Goal: Transaction & Acquisition: Purchase product/service

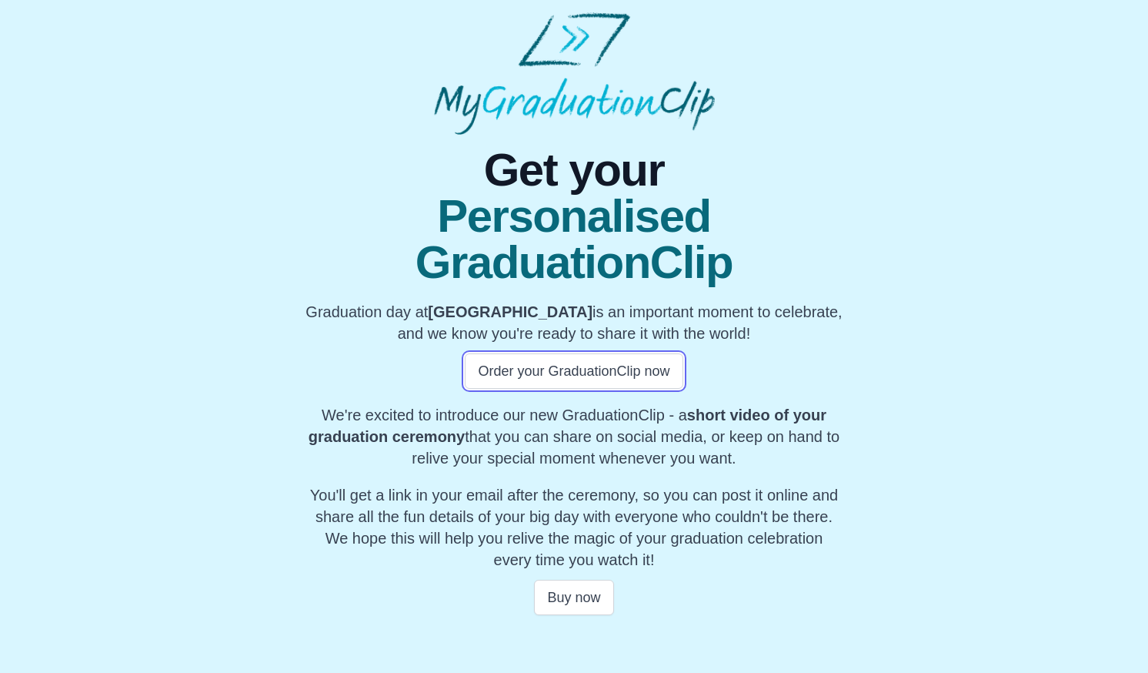
click at [599, 365] on button "Order your GraduationClip now" at bounding box center [574, 370] width 218 height 35
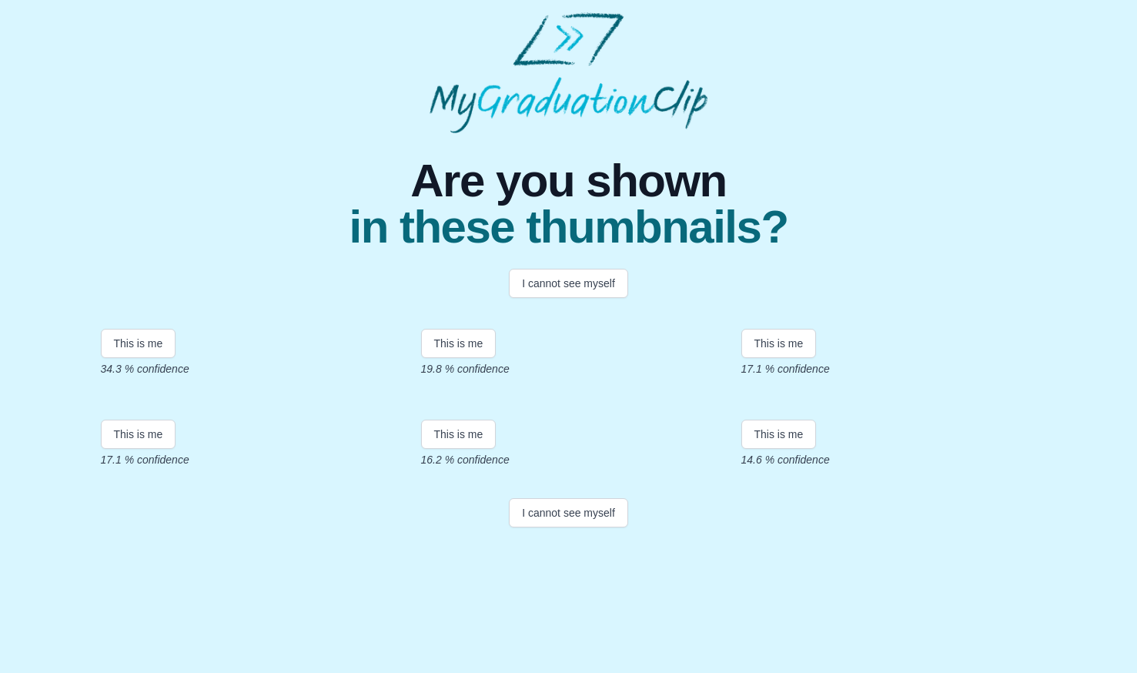
scroll to position [205, 0]
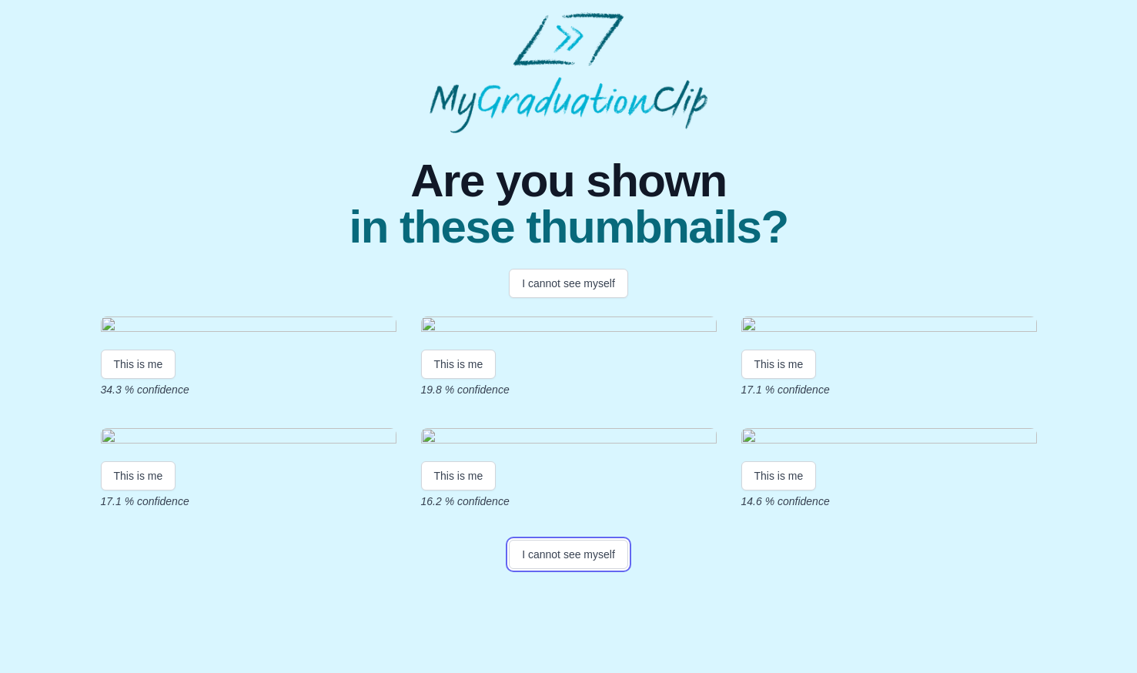
click at [577, 569] on button "I cannot see myself" at bounding box center [568, 553] width 119 height 29
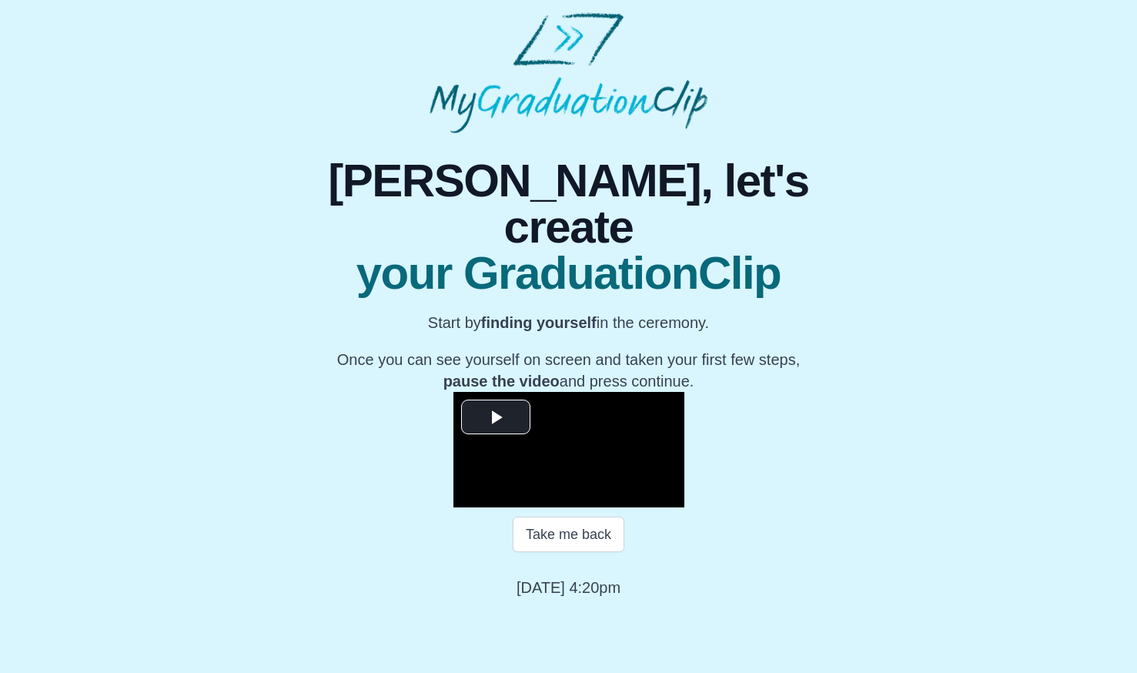
scroll to position [96, 0]
click at [496, 417] on span "Video Player" at bounding box center [496, 417] width 0 height 0
click at [683, 392] on video "Video Player" at bounding box center [568, 449] width 231 height 115
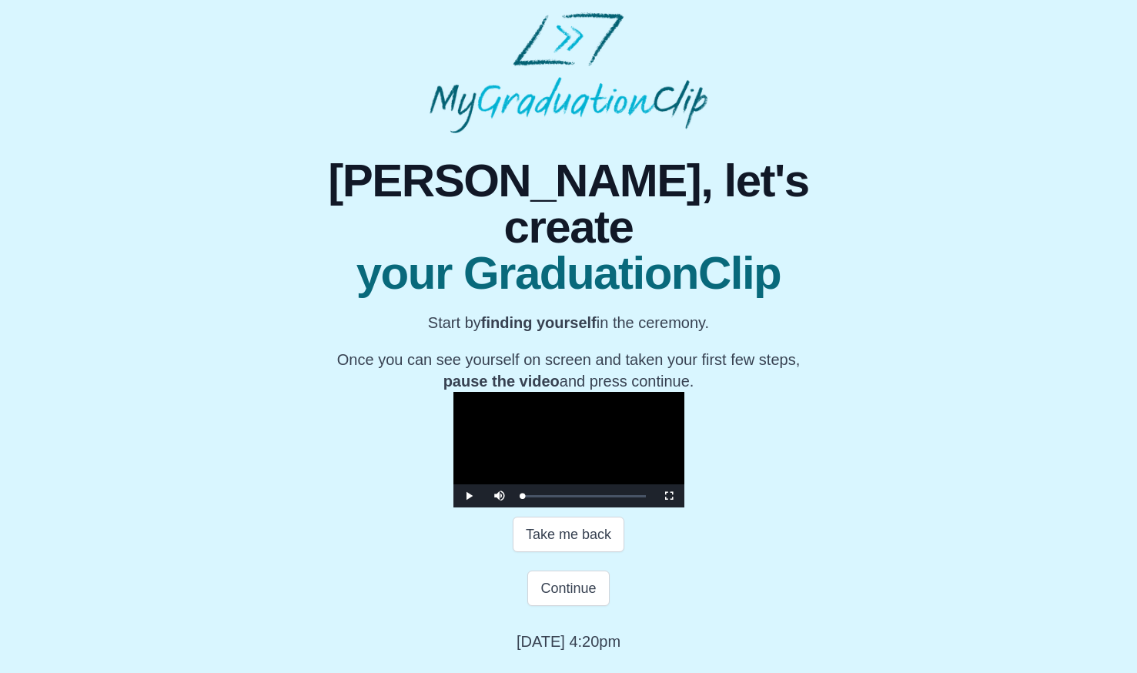
click at [684, 507] on video "Video Player" at bounding box center [568, 449] width 231 height 115
click at [526, 399] on video "Video Player" at bounding box center [568, 449] width 231 height 115
click at [515, 506] on div "Loaded : 0% 10:01 00:13 Progress : 0%" at bounding box center [584, 495] width 139 height 23
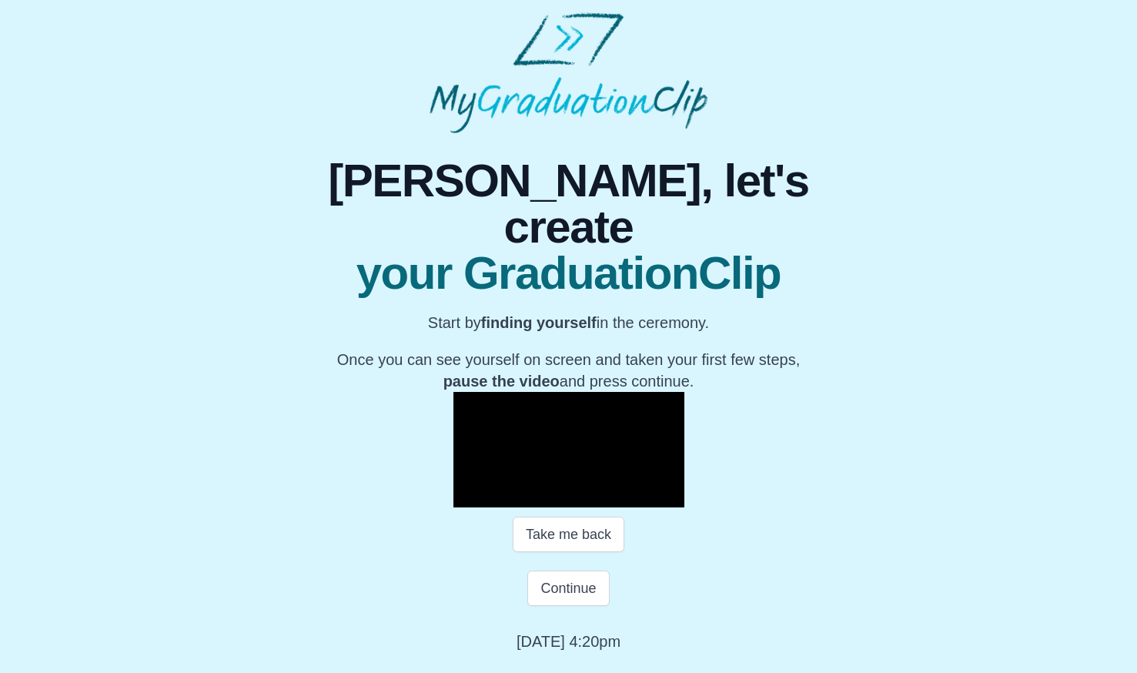
click at [549, 497] on div "Loaded : 0% 20:47 10:11 Progress : 0%" at bounding box center [583, 496] width 123 height 2
click at [653, 501] on div "Loaded : 0% 31:43 20:51 Progress : 0%" at bounding box center [584, 495] width 139 height 23
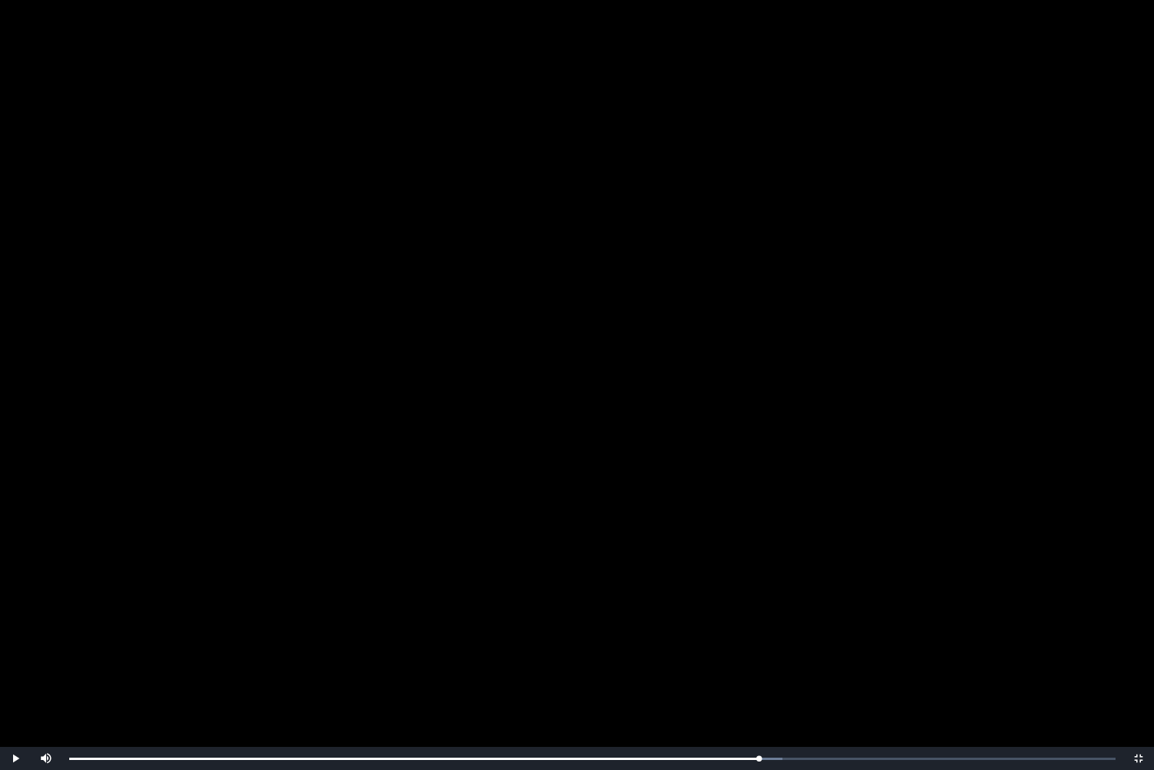
click at [487, 434] on video "Video Player" at bounding box center [577, 385] width 1154 height 770
click at [843, 169] on video "Video Player" at bounding box center [577, 385] width 1154 height 770
click at [953, 431] on video "Video Player" at bounding box center [577, 385] width 1154 height 770
click at [831, 402] on video "Video Player" at bounding box center [577, 385] width 1154 height 770
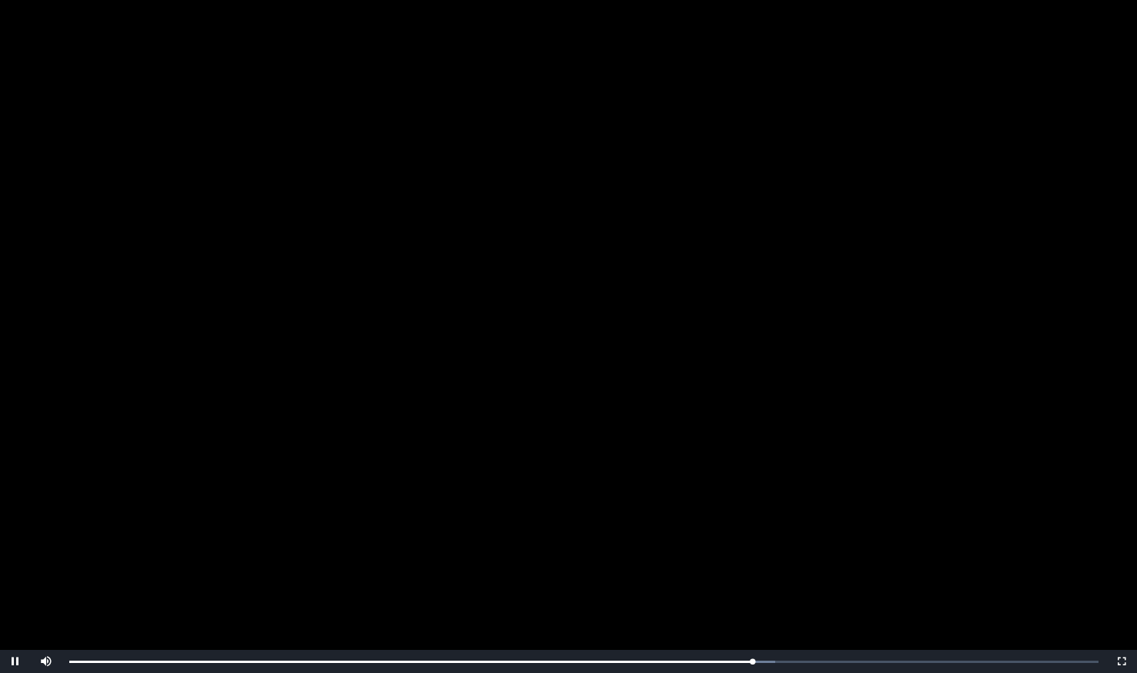
scroll to position [150, 0]
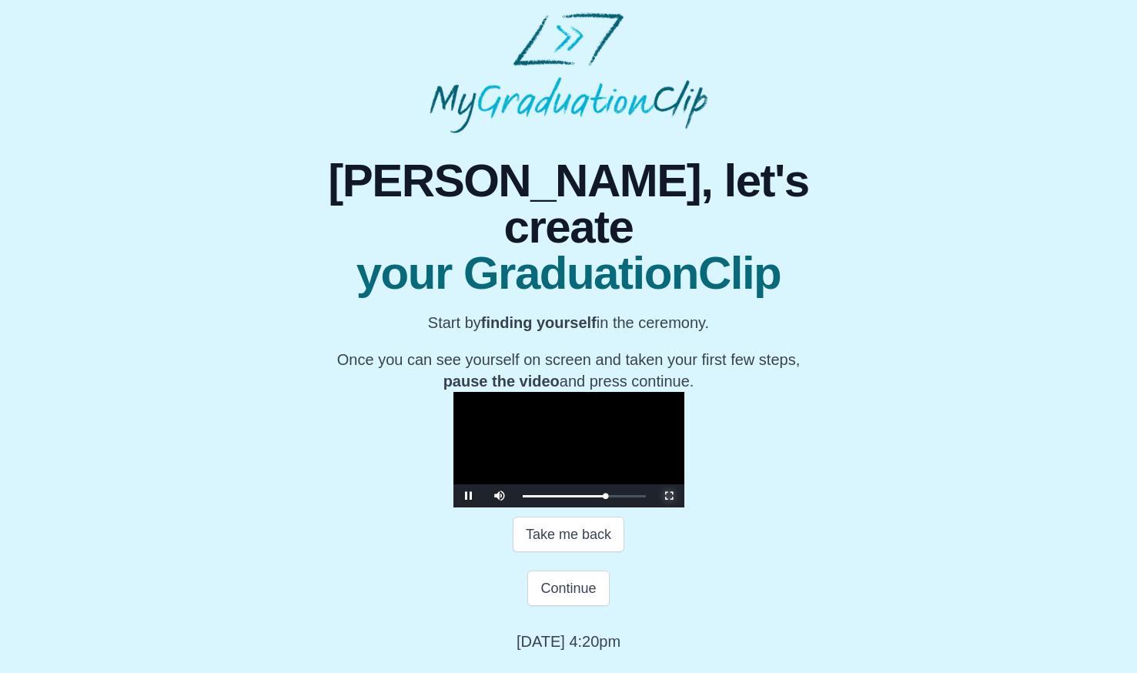
click at [669, 496] on span "Video Player" at bounding box center [669, 496] width 0 height 0
click at [677, 392] on video "Video Player" at bounding box center [568, 449] width 231 height 115
click at [606, 497] on div "33:14 Progress : 0%" at bounding box center [564, 496] width 84 height 2
click at [639, 486] on video "Video Player" at bounding box center [568, 449] width 231 height 115
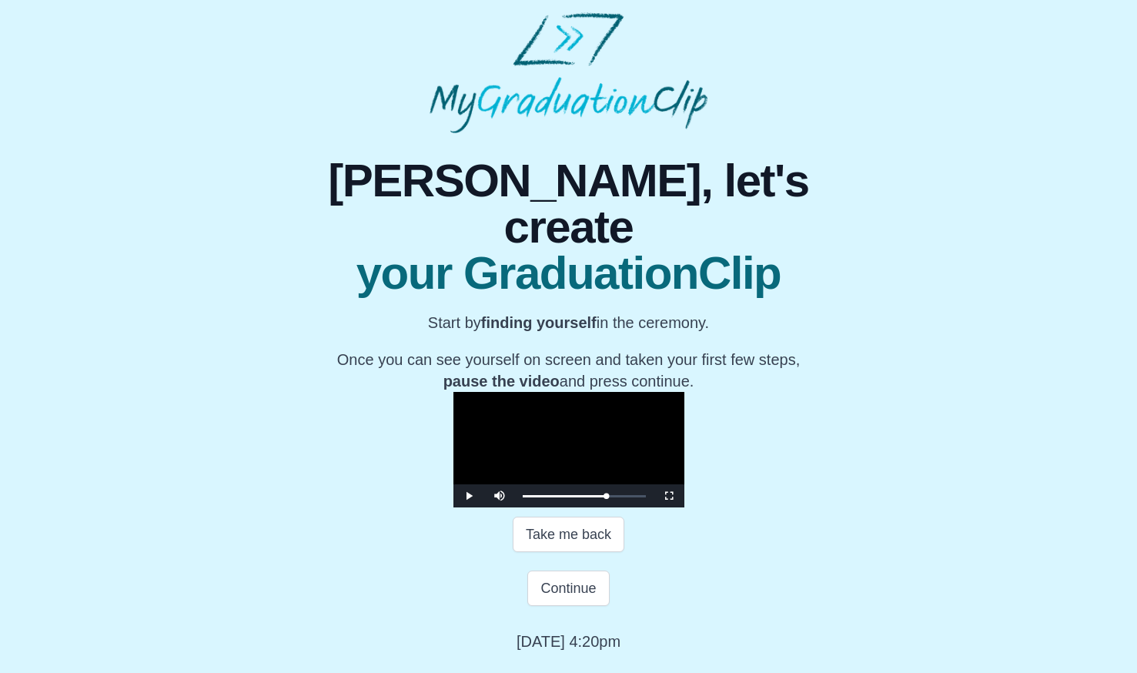
click at [662, 432] on video "Video Player" at bounding box center [568, 449] width 231 height 115
click at [583, 606] on button "Continue" at bounding box center [568, 587] width 82 height 35
click at [571, 606] on button "Continue" at bounding box center [568, 587] width 82 height 35
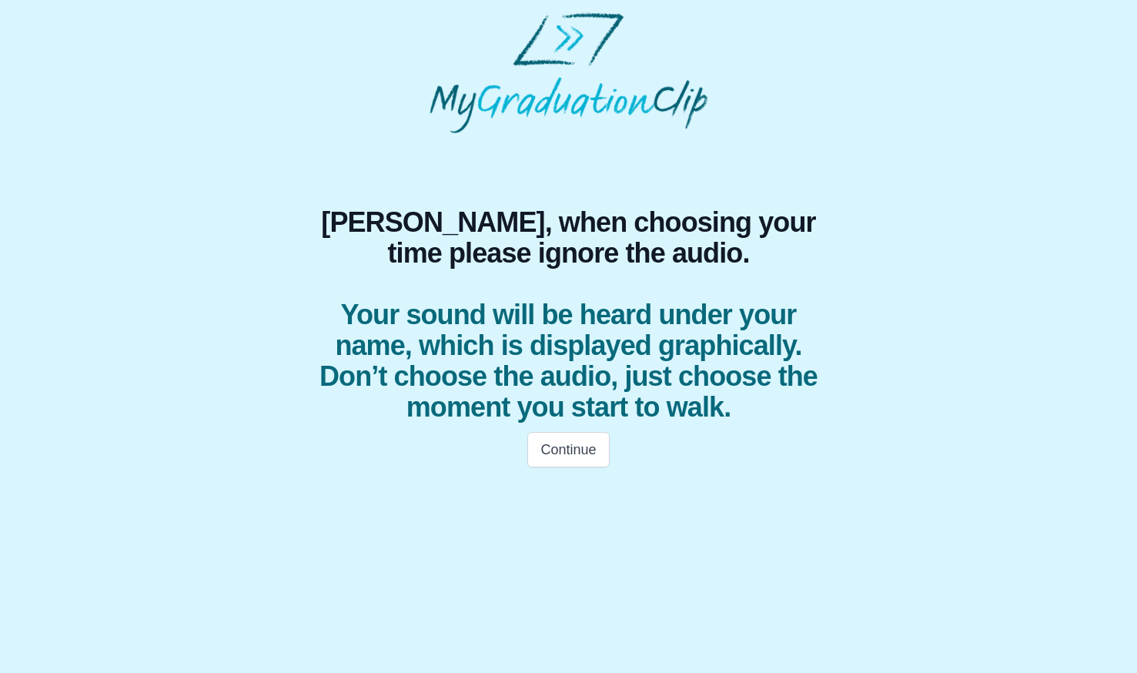
scroll to position [0, 0]
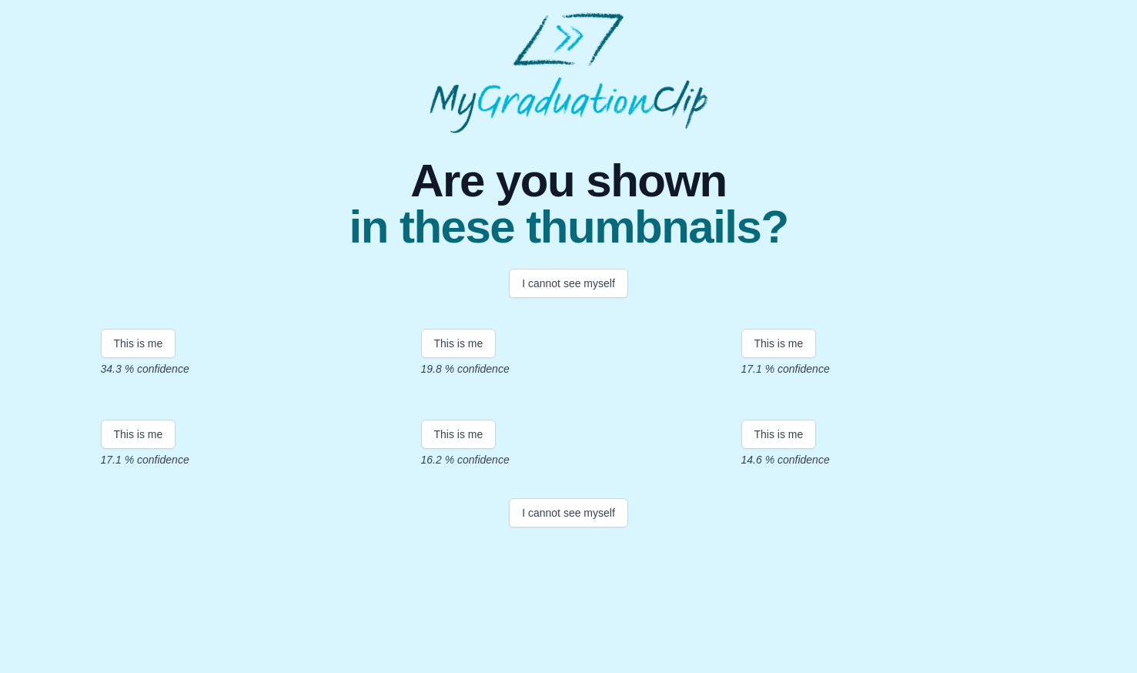
scroll to position [205, 0]
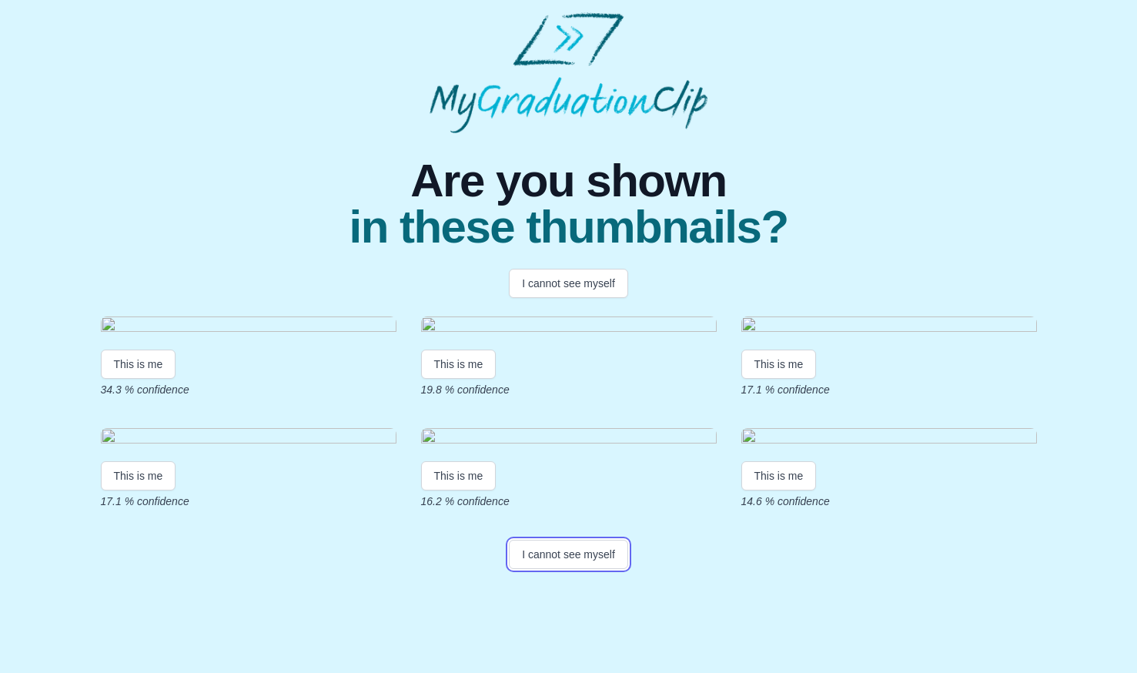
click at [548, 569] on button "I cannot see myself" at bounding box center [568, 553] width 119 height 29
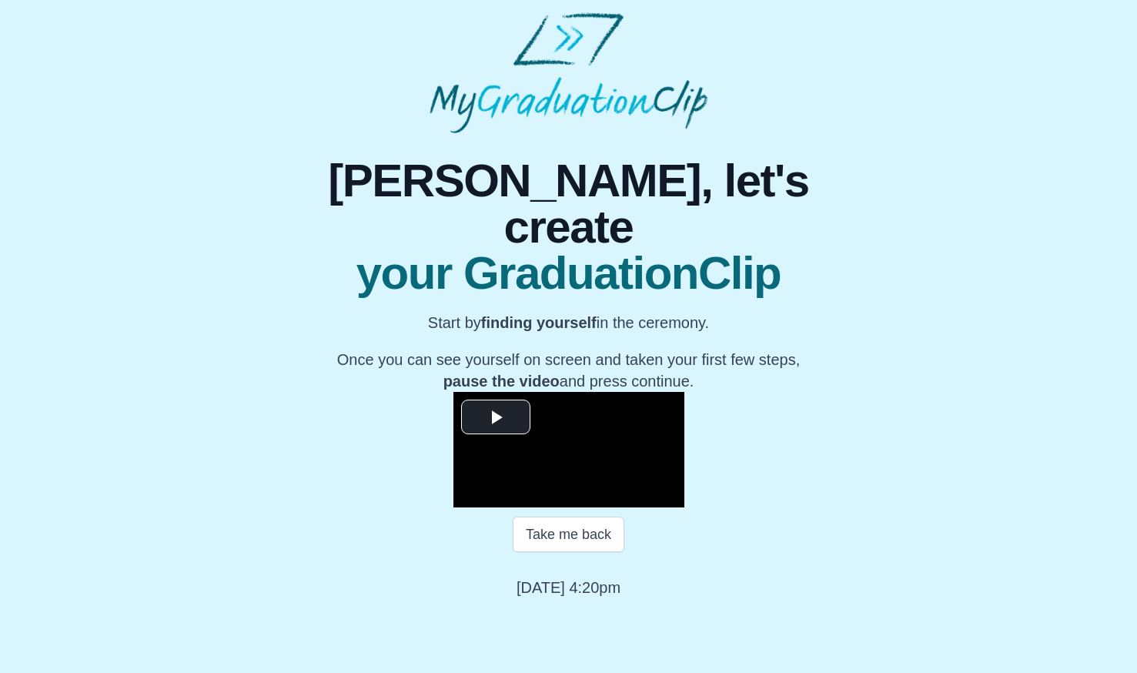
scroll to position [96, 0]
click at [496, 417] on span "Video Player" at bounding box center [496, 417] width 0 height 0
click at [0, 0] on div "29:46" at bounding box center [0, 0] width 0 height 0
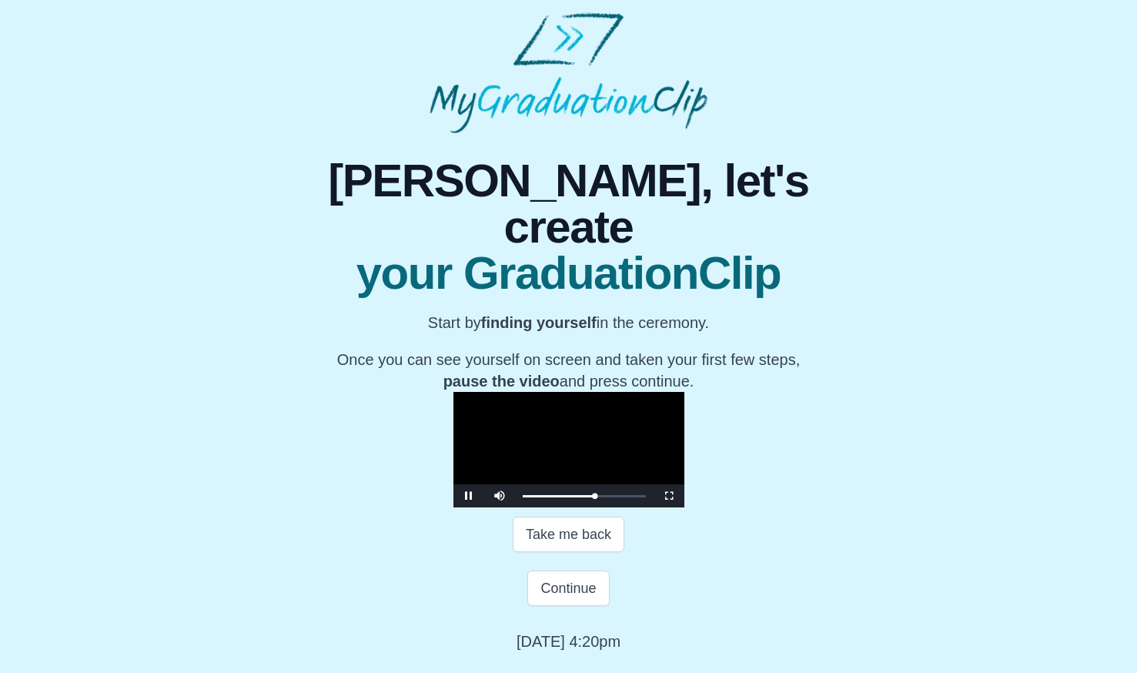
click at [0, 0] on div "30:10" at bounding box center [0, 0] width 0 height 0
click at [599, 497] on div "28:47 Progress : 0%" at bounding box center [560, 496] width 76 height 2
click at [0, 0] on div "27:14" at bounding box center [0, 0] width 0 height 0
click at [0, 0] on div "28:42" at bounding box center [0, 0] width 0 height 0
click at [616, 507] on div "Loaded : 0% 27:48 28:45 Progress : 0%" at bounding box center [584, 495] width 139 height 23
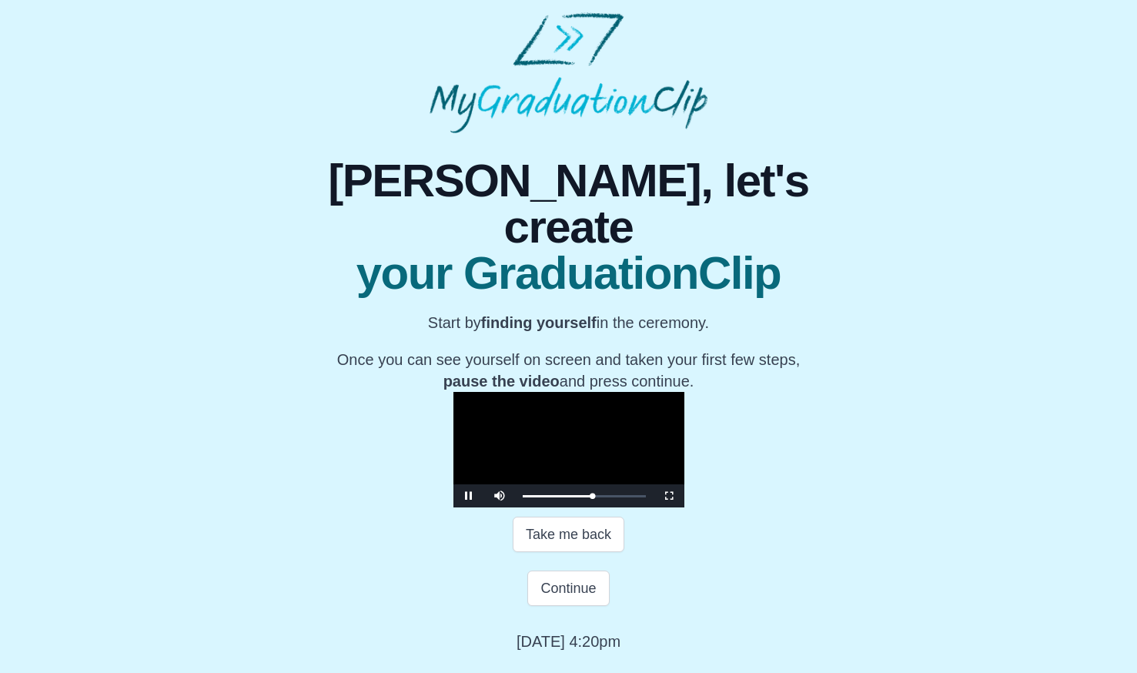
click at [609, 507] on div "Loaded : 0% 27:09 27:53 Progress : 0%" at bounding box center [584, 495] width 139 height 23
click at [641, 507] on div "Loaded : 0% 30:25 30:30 Progress : 0%" at bounding box center [584, 495] width 139 height 23
click at [646, 497] on div "Loaded : 0% 33:01 30:31 Progress : 0%" at bounding box center [583, 496] width 123 height 2
click at [684, 448] on video "Video Player" at bounding box center [568, 449] width 231 height 115
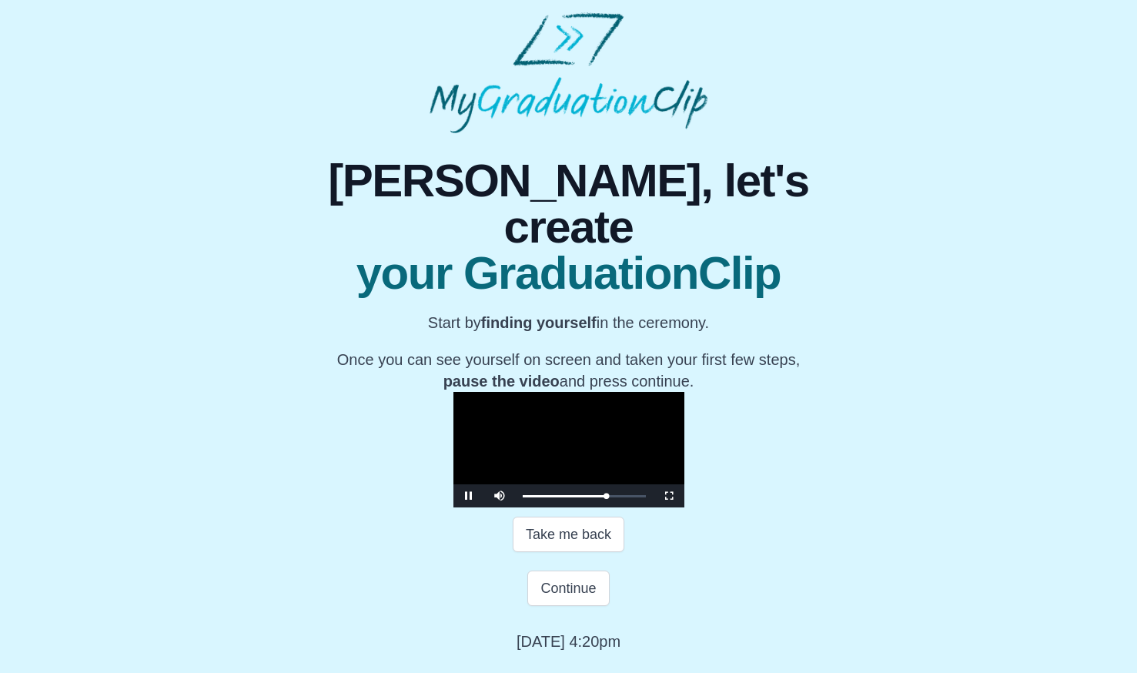
click at [684, 449] on video "Video Player" at bounding box center [568, 449] width 231 height 115
click at [549, 606] on button "Continue" at bounding box center [568, 587] width 82 height 35
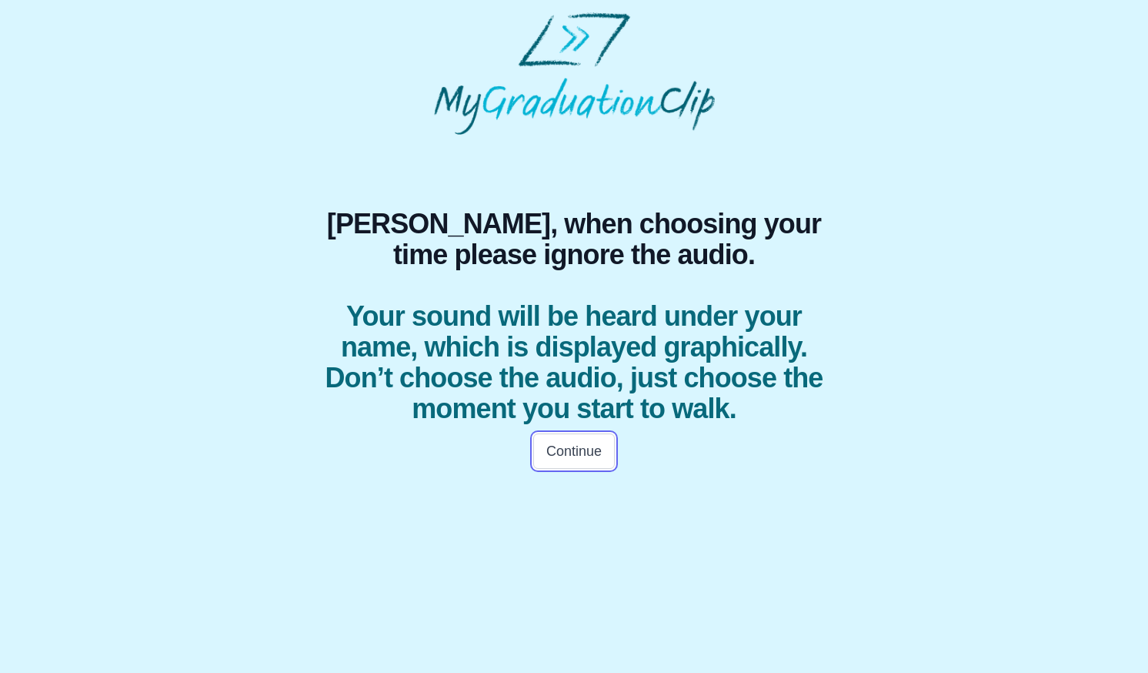
click at [598, 469] on button "Continue" at bounding box center [574, 450] width 82 height 35
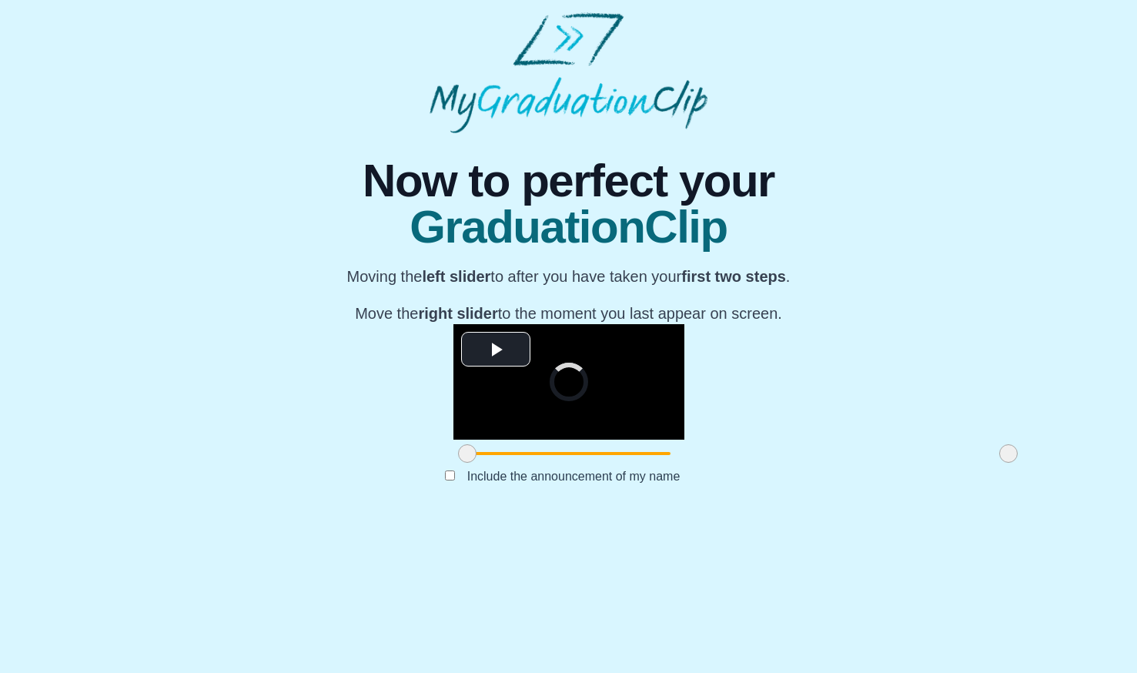
scroll to position [59, 0]
click at [496, 349] on span "Video Player" at bounding box center [496, 349] width 0 height 0
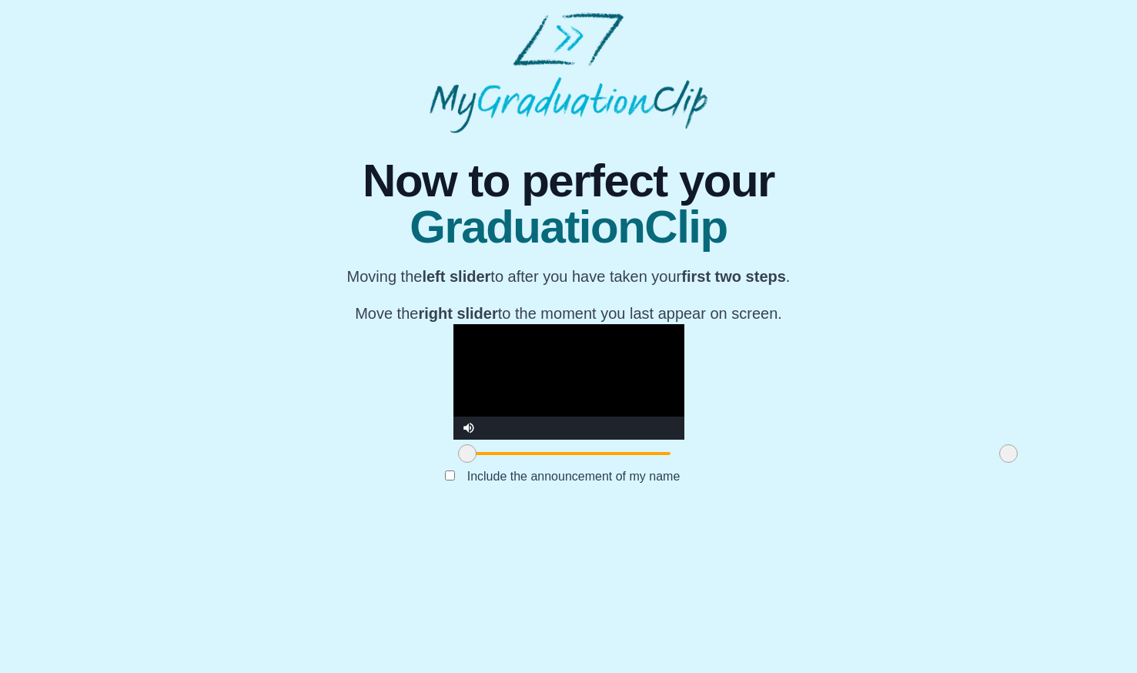
click at [512, 358] on video "Video Player" at bounding box center [568, 381] width 231 height 115
drag, startPoint x: 839, startPoint y: 600, endPoint x: 861, endPoint y: 618, distance: 28.5
click at [861, 515] on div "**********" at bounding box center [568, 324] width 1112 height 382
drag, startPoint x: 300, startPoint y: 596, endPoint x: 275, endPoint y: 596, distance: 25.4
click at [275, 515] on div "**********" at bounding box center [568, 324] width 1112 height 382
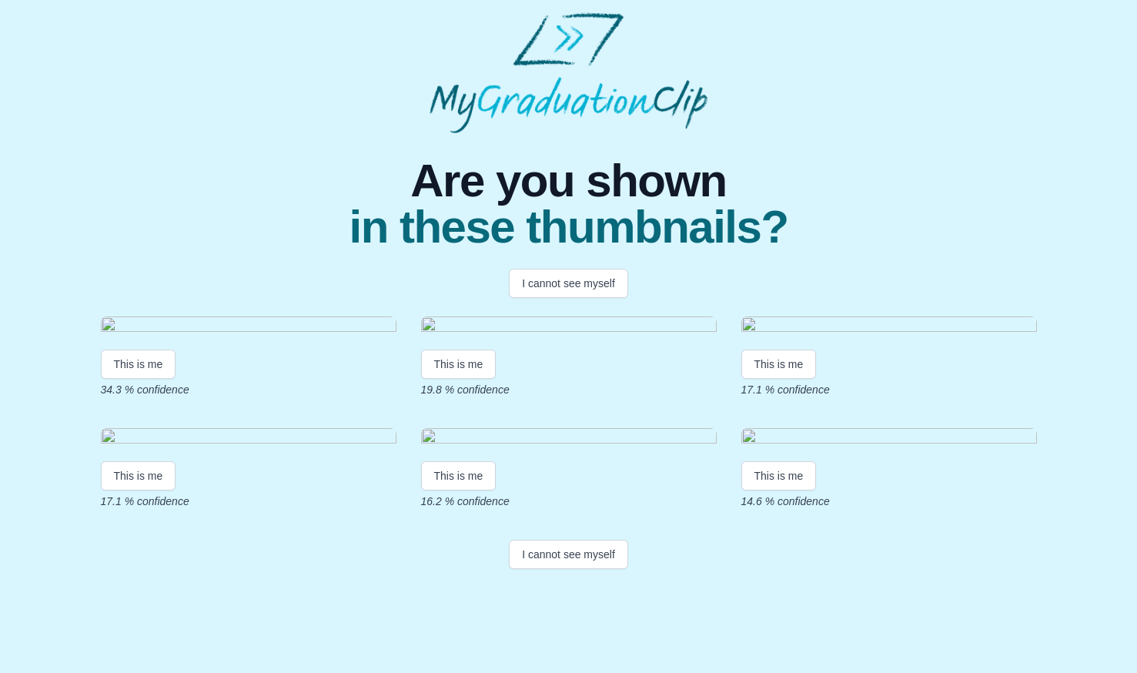
scroll to position [205, 0]
click at [546, 569] on button "I cannot see myself" at bounding box center [568, 553] width 119 height 29
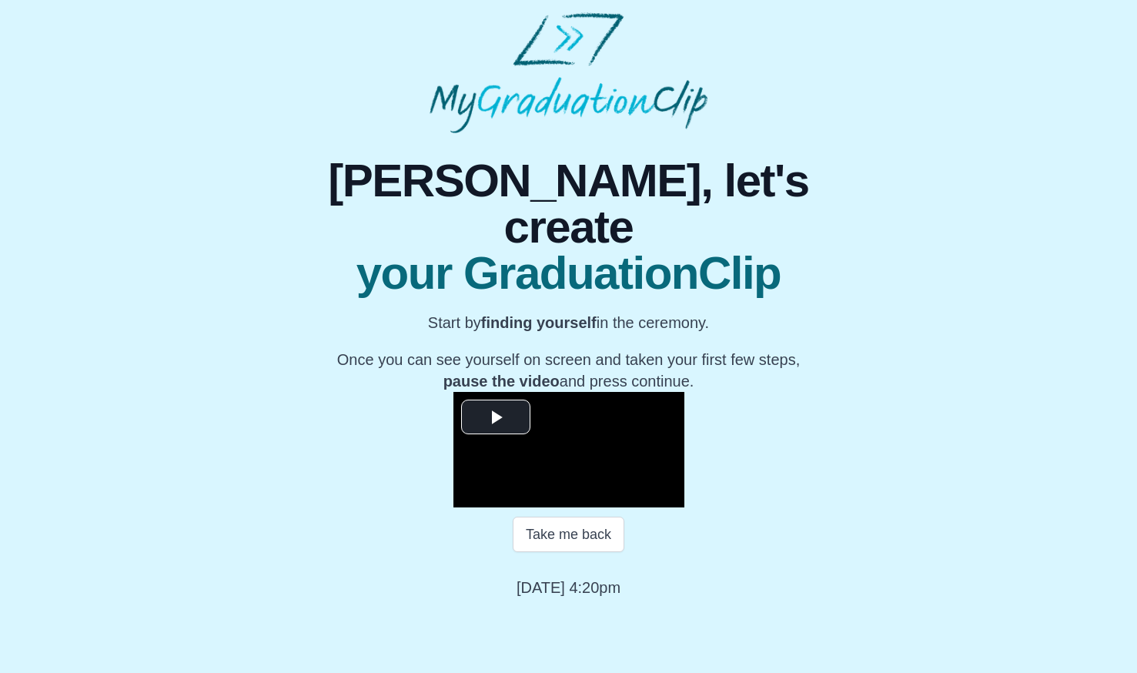
scroll to position [96, 0]
drag, startPoint x: 572, startPoint y: 594, endPoint x: 562, endPoint y: 613, distance: 21.0
click at [562, 552] on button "Take me back" at bounding box center [568, 533] width 112 height 35
click at [496, 417] on span "Video Player" at bounding box center [496, 417] width 0 height 0
click at [0, 0] on div "33:16" at bounding box center [0, 0] width 0 height 0
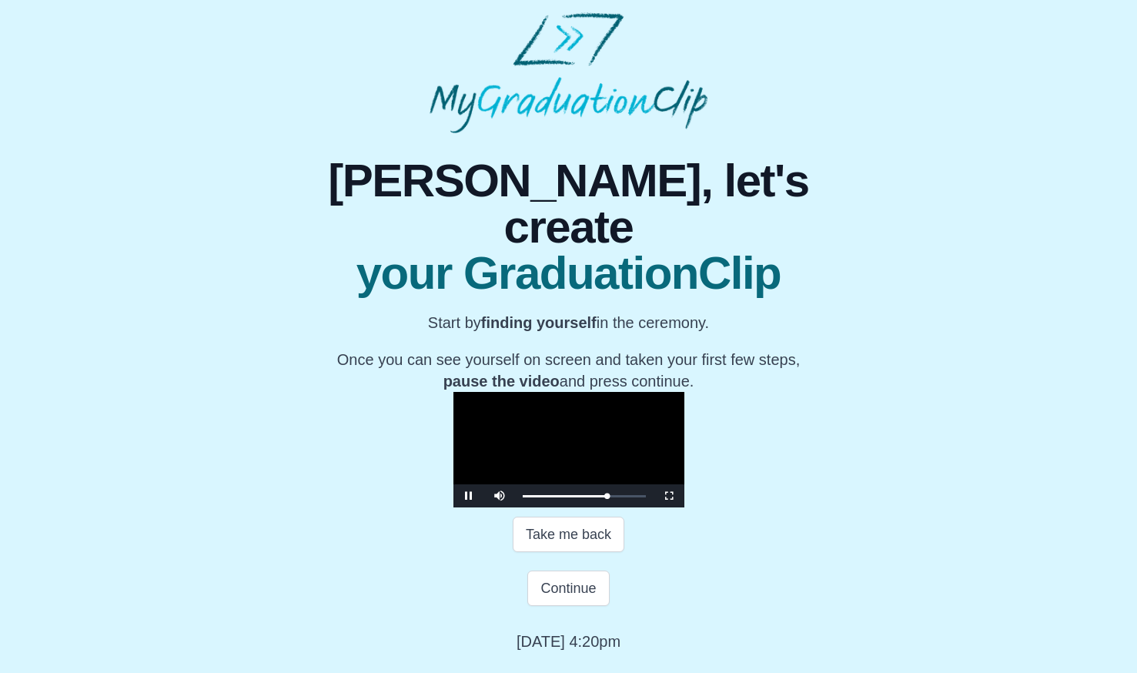
click at [649, 507] on div "Loaded : 0% 31:23 33:28 Progress : 0%" at bounding box center [584, 495] width 139 height 23
click at [653, 507] on div "Loaded : 0% 32:22 32:22 Progress : 0%" at bounding box center [584, 495] width 139 height 23
drag, startPoint x: 659, startPoint y: 560, endPoint x: 668, endPoint y: 561, distance: 8.5
click at [606, 497] on div "33:21 Progress : 0%" at bounding box center [564, 496] width 84 height 2
click at [469, 496] on span "Video Player" at bounding box center [469, 496] width 0 height 0
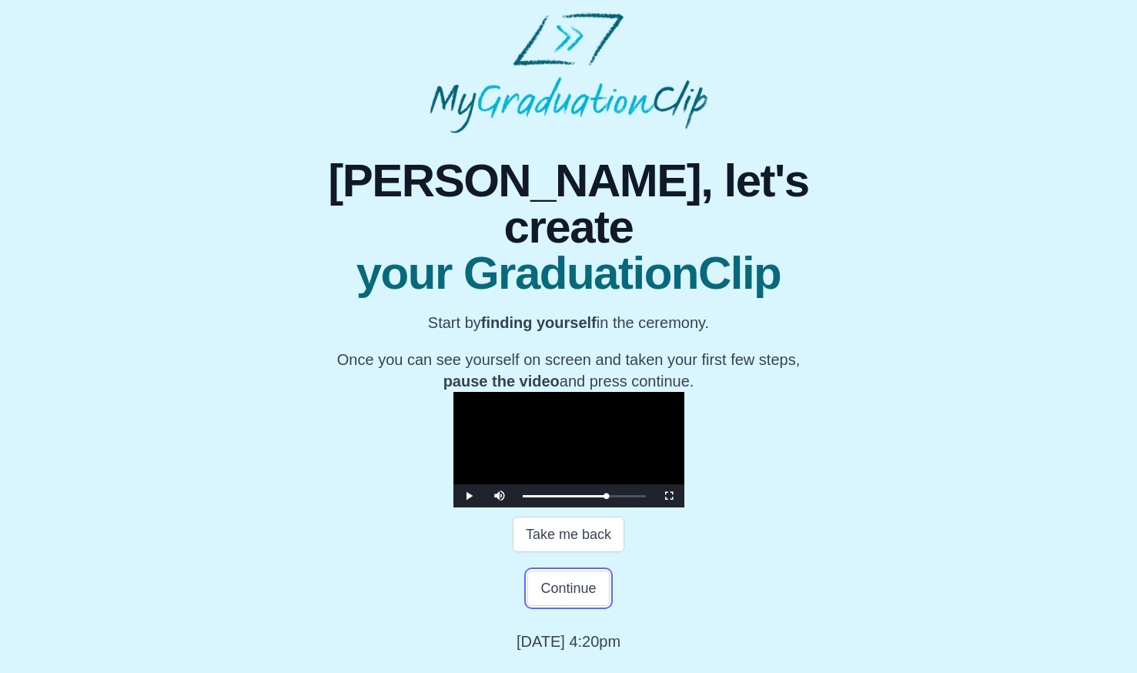
click at [568, 606] on button "Continue" at bounding box center [568, 587] width 82 height 35
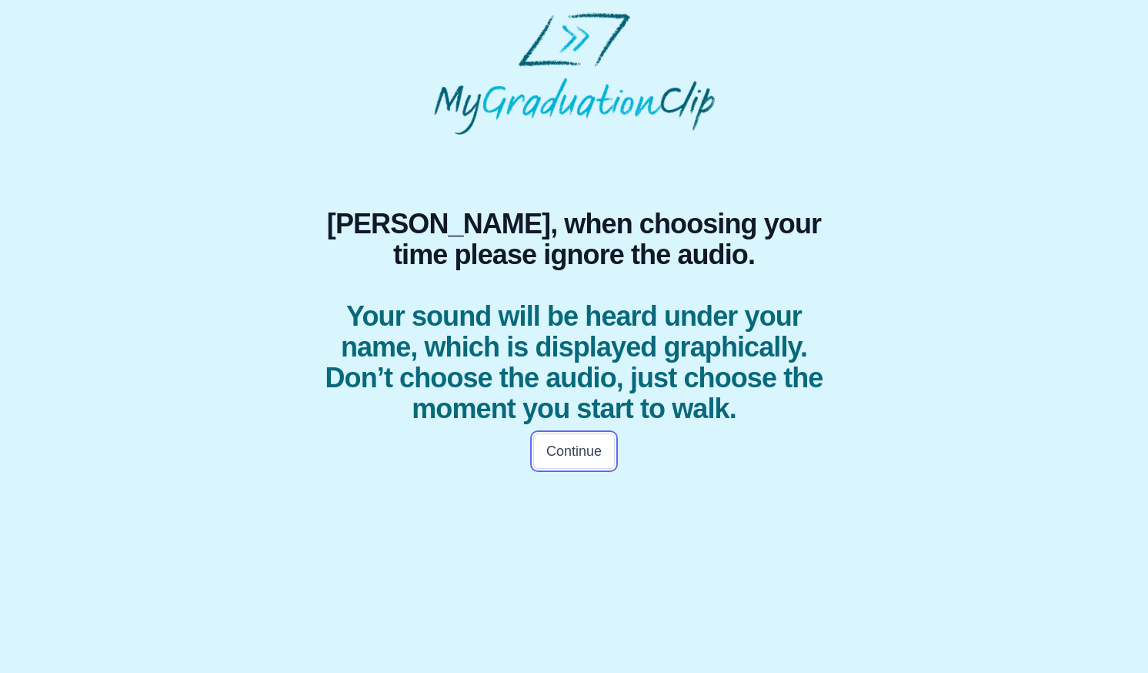
click at [577, 469] on button "Continue" at bounding box center [574, 450] width 82 height 35
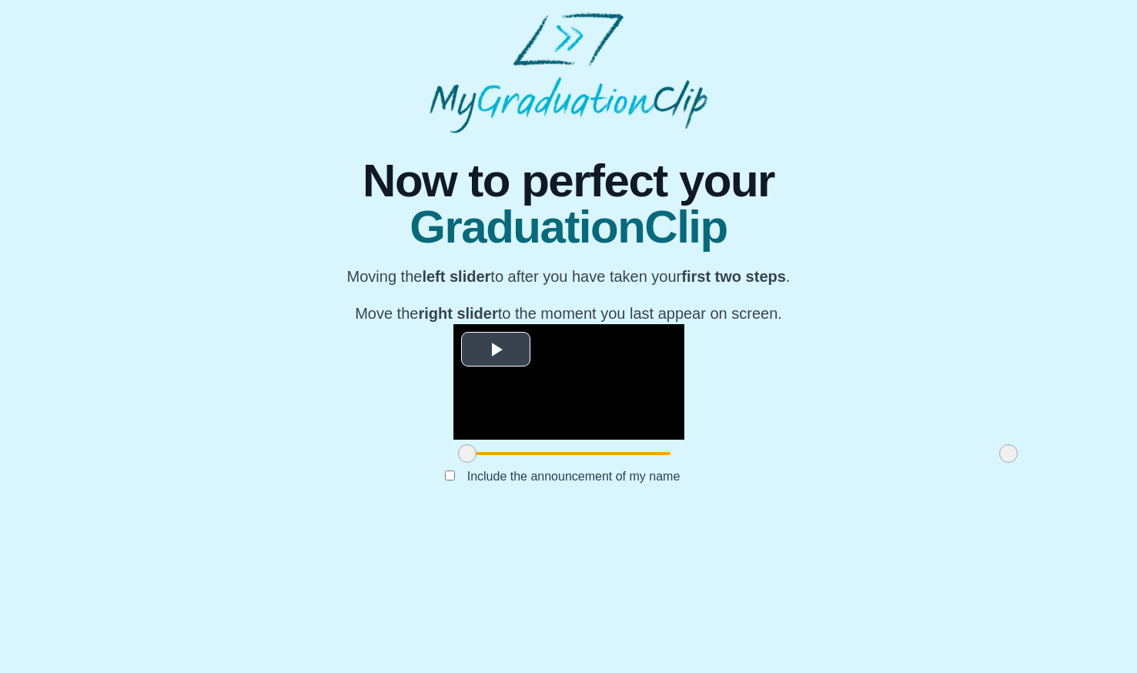
click at [496, 349] on span "Video Player" at bounding box center [496, 349] width 0 height 0
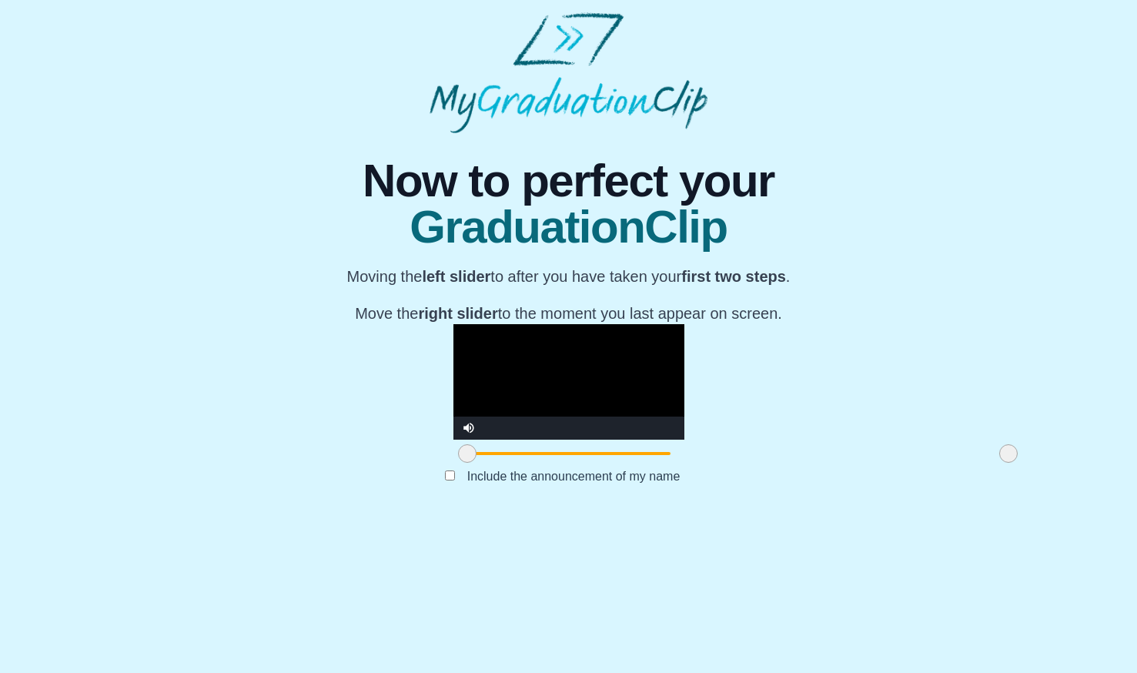
scroll to position [59, 0]
drag, startPoint x: 842, startPoint y: 597, endPoint x: 616, endPoint y: 593, distance: 225.5
click at [773, 462] on span at bounding box center [782, 453] width 18 height 18
drag, startPoint x: 300, startPoint y: 598, endPoint x: 318, endPoint y: 596, distance: 17.8
click at [476, 462] on span at bounding box center [485, 453] width 18 height 18
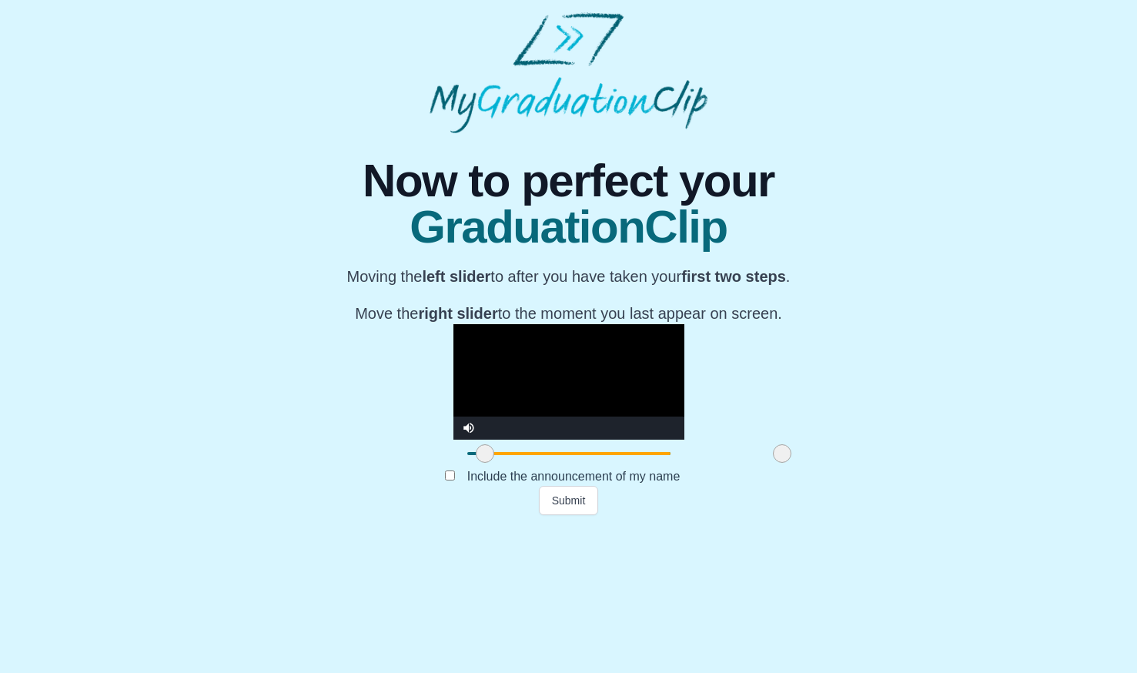
click at [453, 439] on video "Video Player" at bounding box center [568, 381] width 231 height 115
drag, startPoint x: 614, startPoint y: 600, endPoint x: 595, endPoint y: 616, distance: 24.6
click at [595, 515] on div "**********" at bounding box center [568, 324] width 569 height 382
click at [520, 418] on video "Video Player" at bounding box center [568, 381] width 231 height 115
drag, startPoint x: 593, startPoint y: 596, endPoint x: 570, endPoint y: 597, distance: 22.3
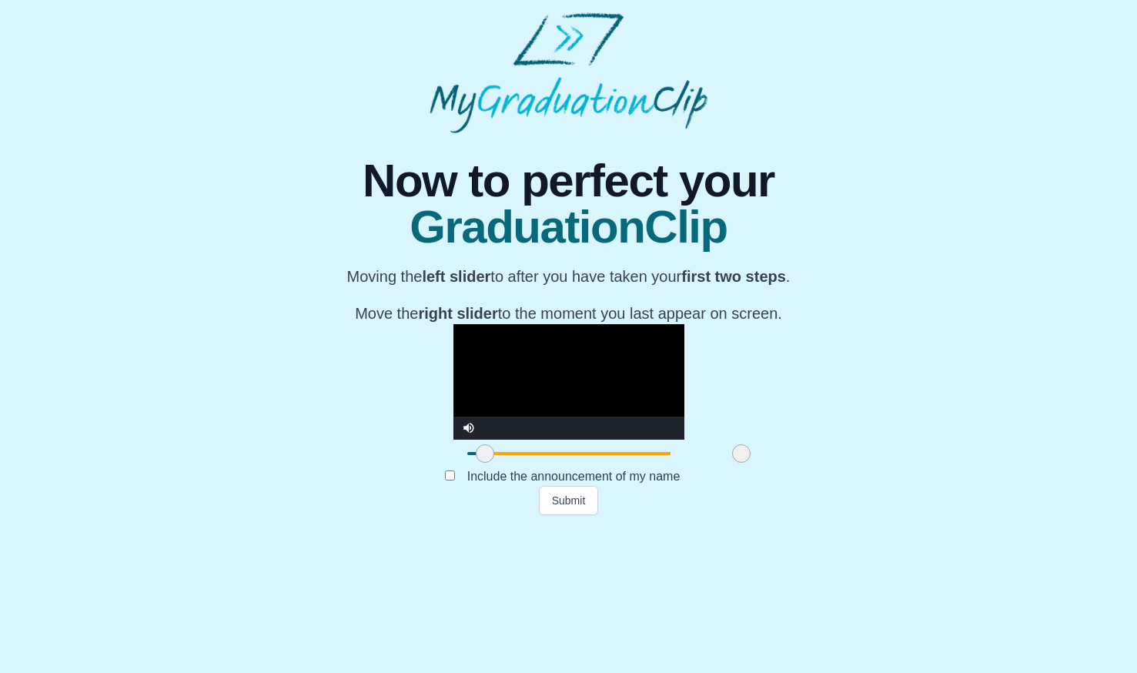
click at [732, 462] on span at bounding box center [741, 453] width 18 height 18
click at [453, 439] on video "Video Player" at bounding box center [568, 381] width 231 height 115
click at [571, 515] on button "Submit" at bounding box center [569, 500] width 60 height 29
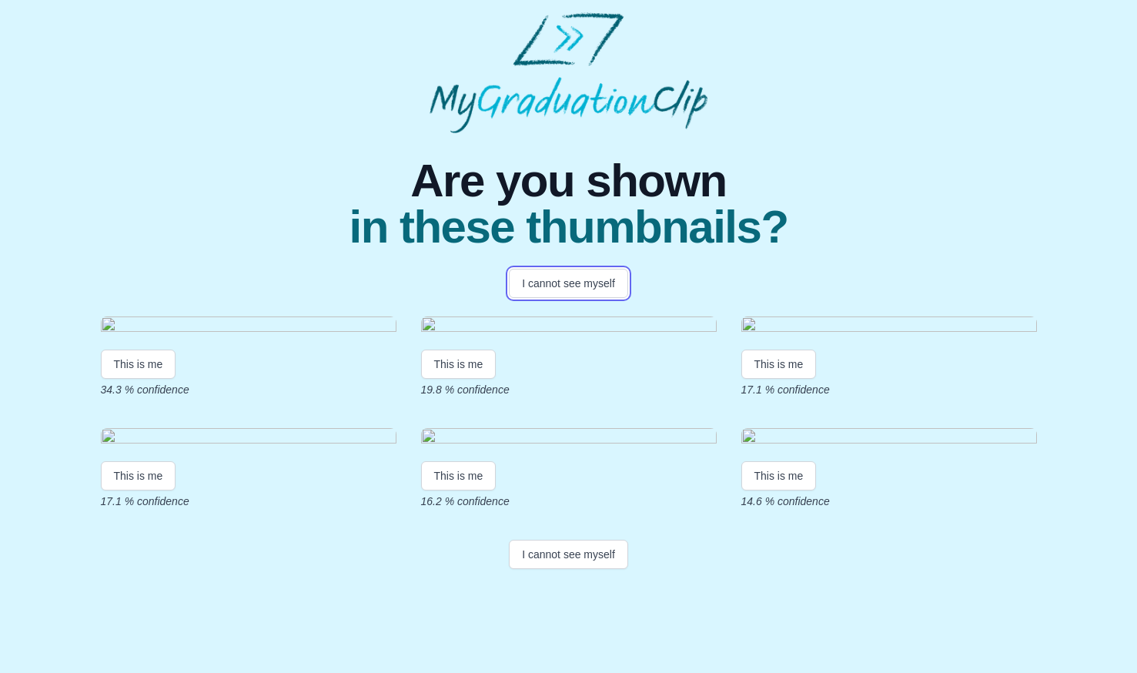
click at [564, 279] on button "I cannot see myself" at bounding box center [568, 283] width 119 height 29
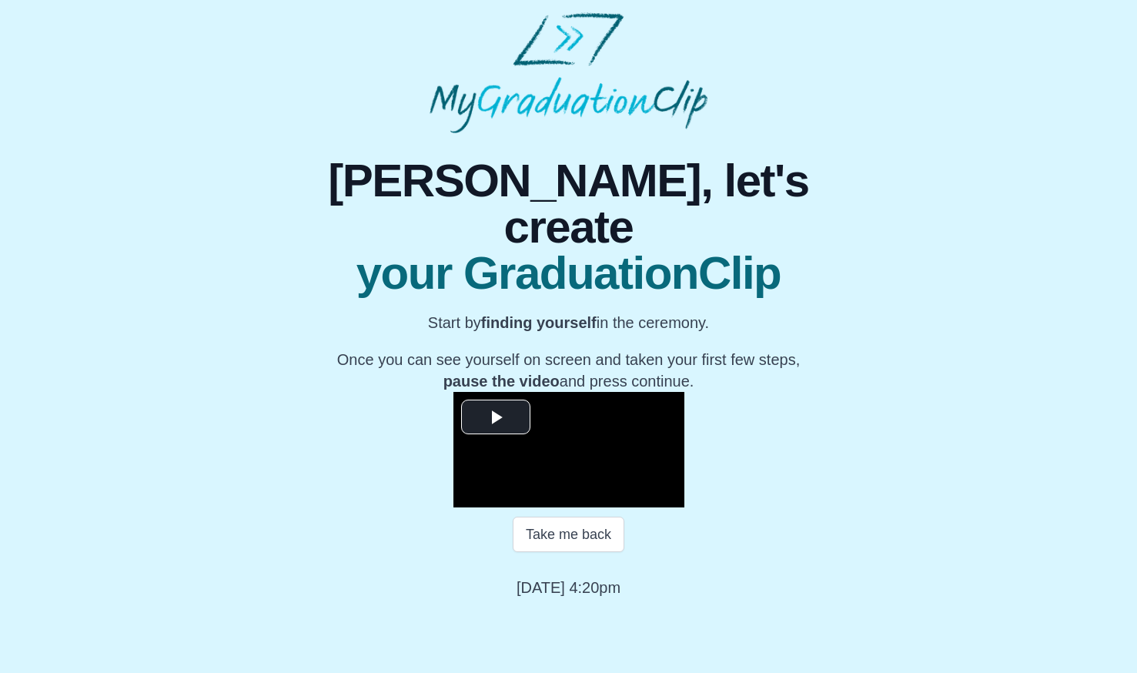
scroll to position [96, 0]
click at [496, 417] on span "Video Player" at bounding box center [496, 417] width 0 height 0
click at [653, 507] on div "Loaded : 0% 33:06 00:14 Progress : 0%" at bounding box center [584, 495] width 139 height 23
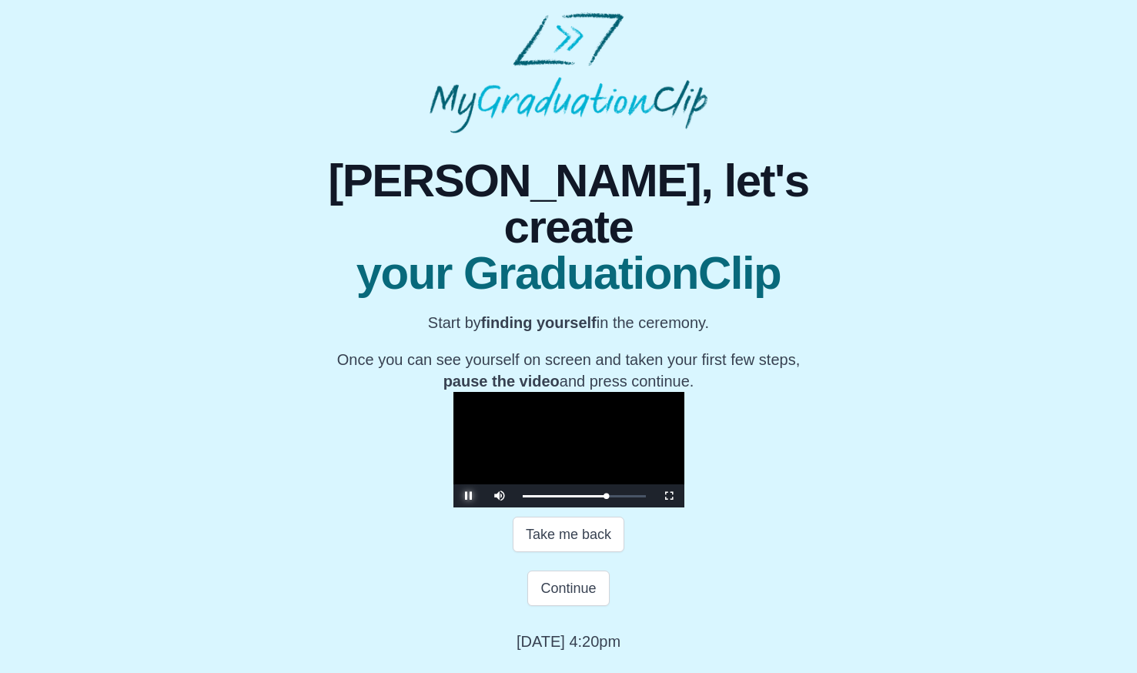
click at [469, 496] on span "Video Player" at bounding box center [469, 496] width 0 height 0
click at [605, 497] on div "32:32 Progress : 0%" at bounding box center [563, 496] width 82 height 2
click at [469, 496] on span "Video Player" at bounding box center [469, 496] width 0 height 0
click at [669, 496] on span "Video Player" at bounding box center [669, 496] width 0 height 0
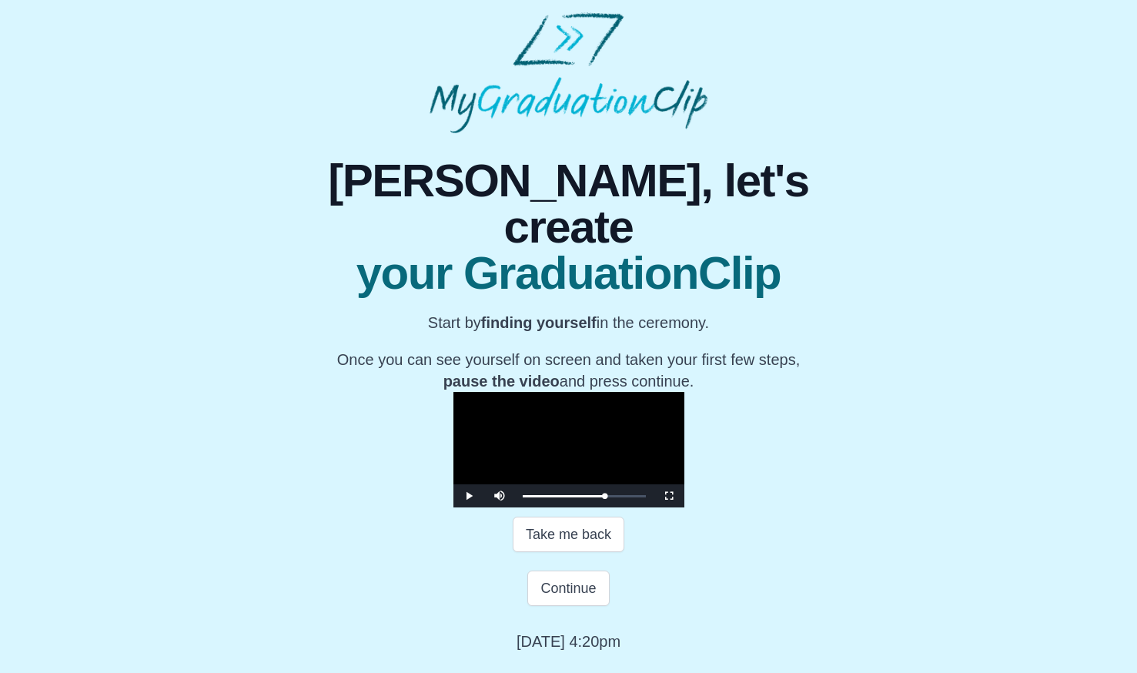
scroll to position [150, 0]
click at [605, 497] on div "32:34 Progress : 0%" at bounding box center [563, 496] width 82 height 2
click at [669, 496] on span "Video Player" at bounding box center [669, 496] width 0 height 0
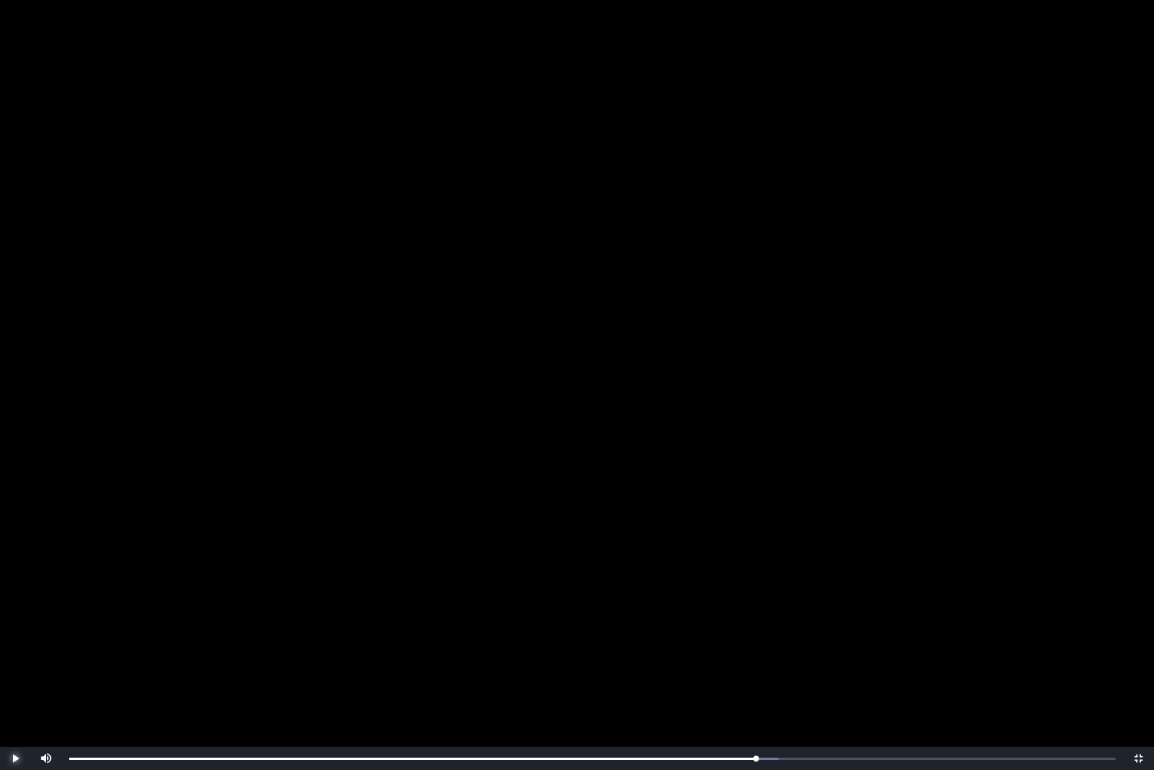
click at [15, 672] on span "Video Player" at bounding box center [15, 758] width 0 height 0
click at [763, 297] on video "Video Player" at bounding box center [577, 385] width 1154 height 770
click at [1118, 621] on video "Video Player" at bounding box center [577, 385] width 1154 height 770
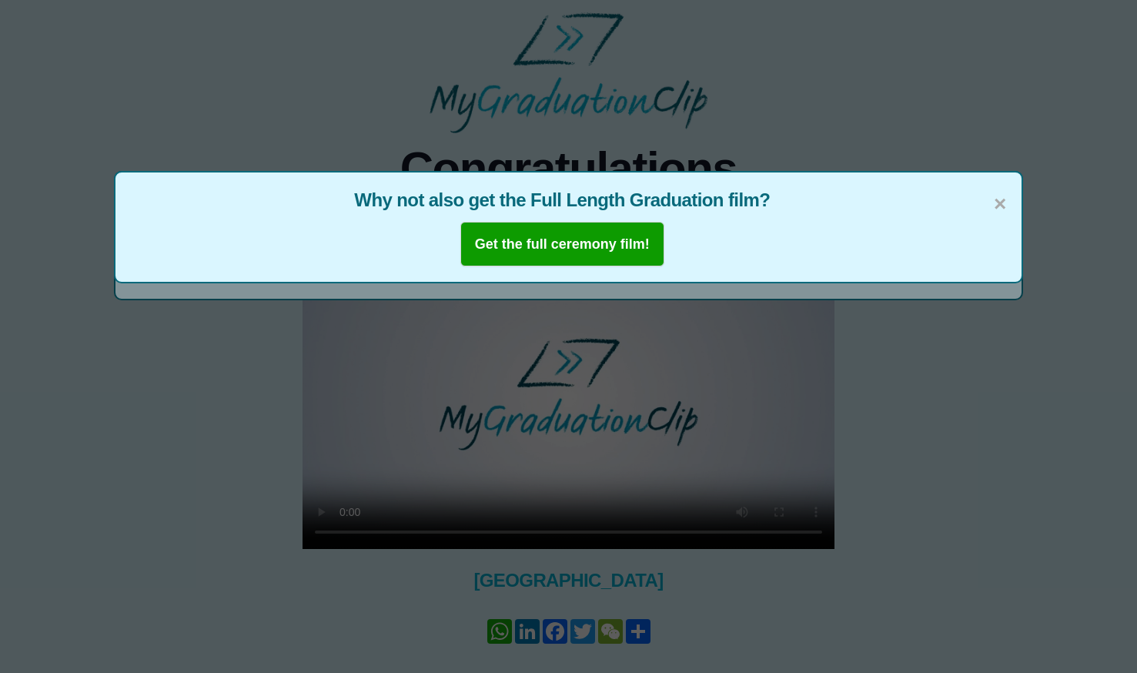
click at [1005, 202] on span "×" at bounding box center [999, 204] width 12 height 32
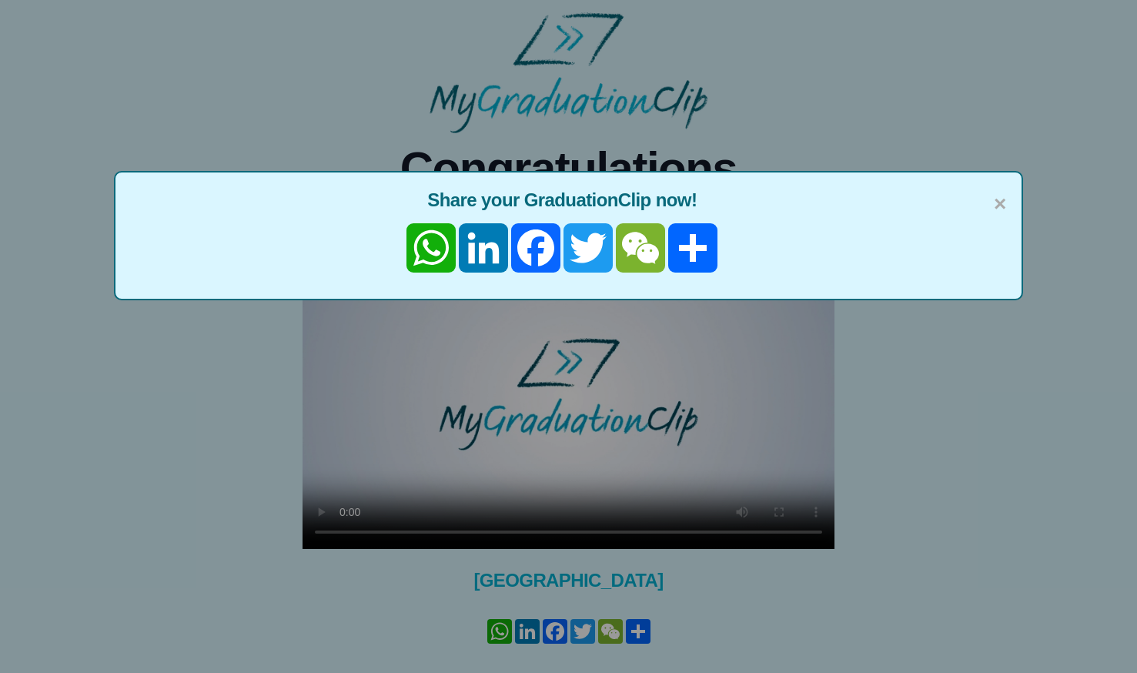
click at [1001, 199] on span "×" at bounding box center [999, 204] width 12 height 32
